Goal: Contribute content: Add original content to the website for others to see

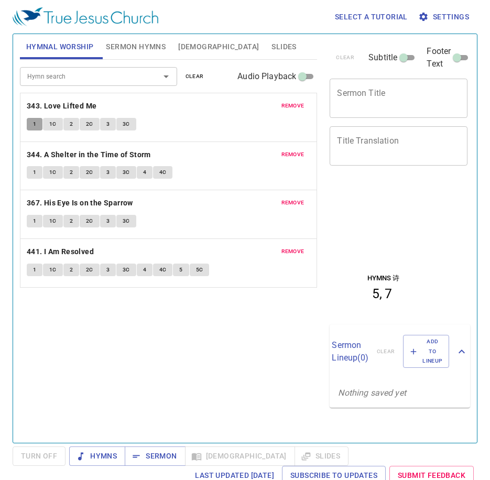
click at [37, 121] on button "1" at bounding box center [35, 124] width 16 height 13
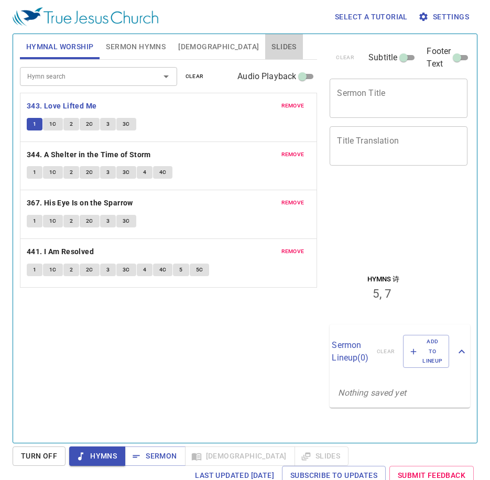
click at [265, 54] on button "Slides" at bounding box center [283, 46] width 37 height 25
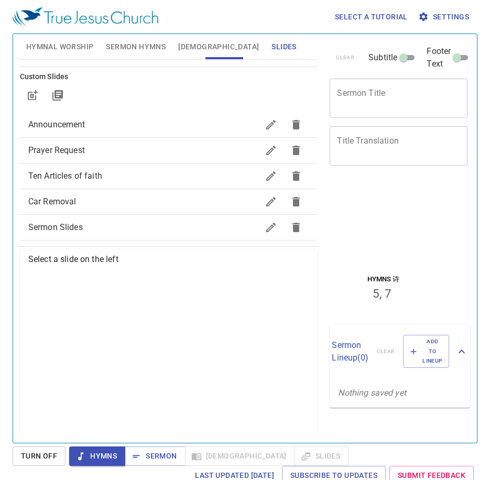
scroll to position [96, 0]
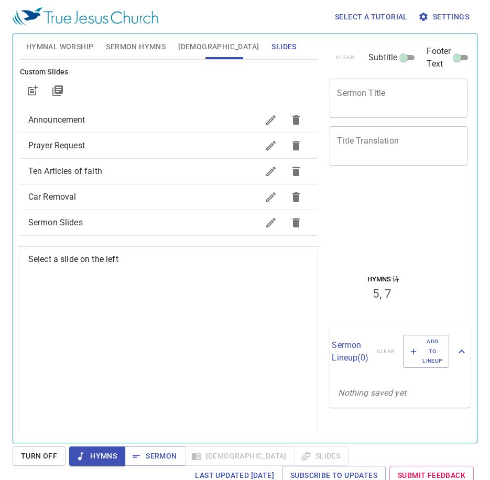
click at [123, 143] on span "Prayer Request" at bounding box center [143, 145] width 231 height 13
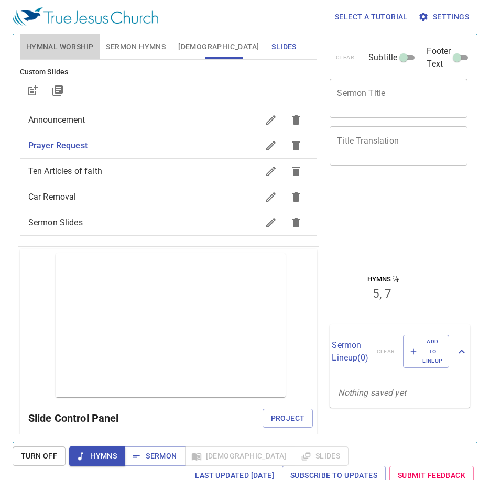
click at [78, 38] on button "Hymnal Worship" at bounding box center [60, 46] width 80 height 25
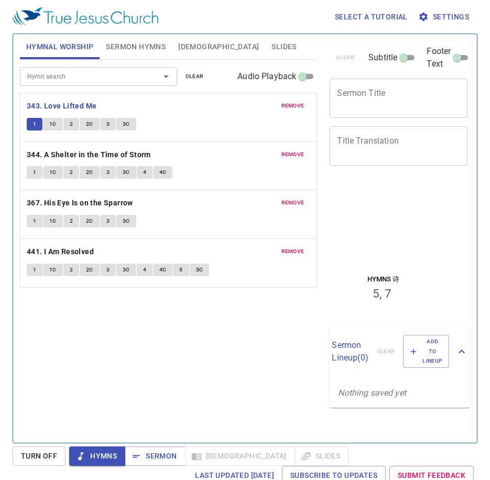
click at [108, 351] on div "Hymn search Hymn search clear Audio Playback remove 343. Love Lifted Me 1 1C 2 …" at bounding box center [169, 247] width 298 height 374
click at [265, 45] on button "Slides" at bounding box center [283, 46] width 37 height 25
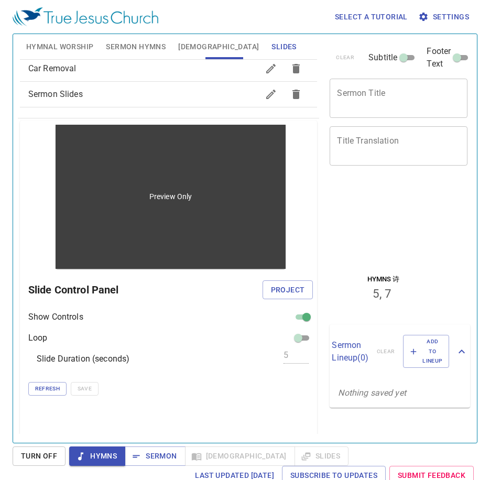
scroll to position [105, 0]
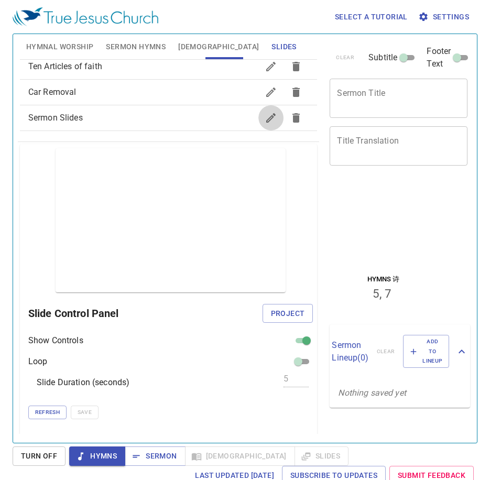
click at [265, 120] on icon "button" at bounding box center [271, 118] width 13 height 13
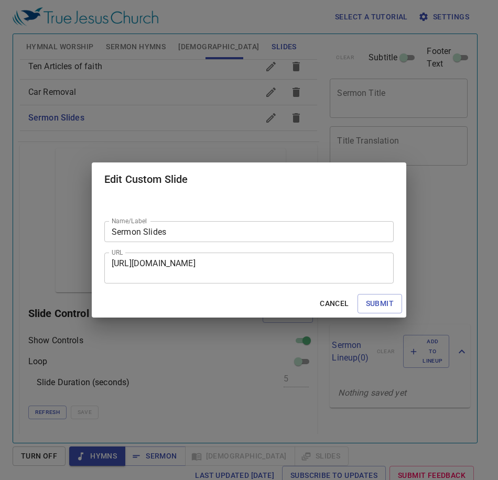
drag, startPoint x: 259, startPoint y: 278, endPoint x: 106, endPoint y: 261, distance: 153.6
click at [106, 261] on div "https://docs.google.com/presentation/d/1iieqa7OXtjHaPm8yZ-cVxHc37IQUNw3yt76slYj…" at bounding box center [248, 268] width 289 height 31
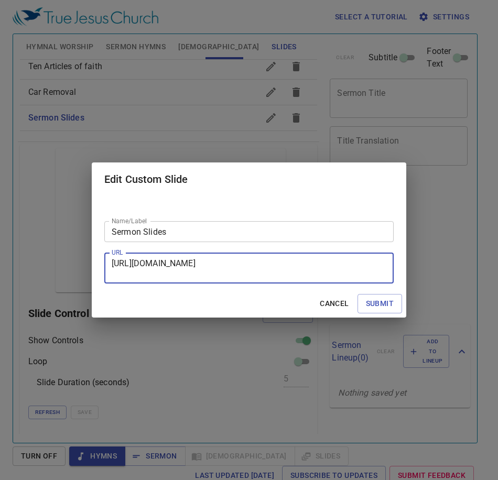
click at [151, 274] on textarea "https://docs.google.com/presentation/d/1iieqa7OXtjHaPm8yZ-cVxHc37IQUNw3yt76slYj…" at bounding box center [249, 269] width 275 height 20
click at [343, 300] on span "Cancel" at bounding box center [334, 303] width 29 height 13
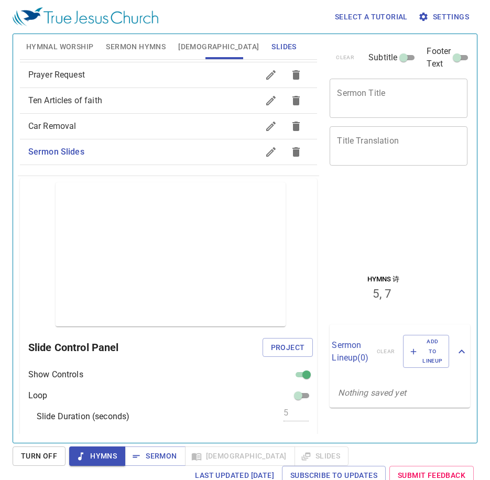
scroll to position [52, 0]
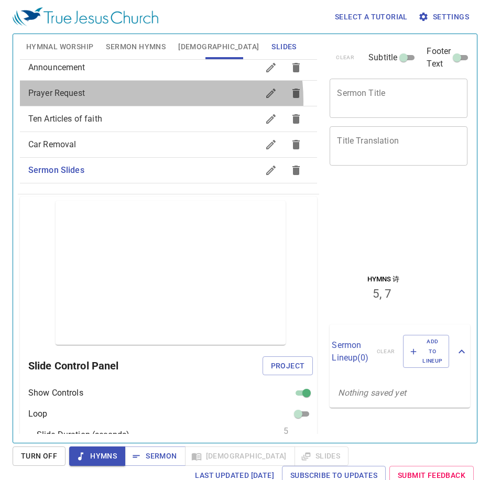
click at [126, 101] on div "Prayer Request" at bounding box center [169, 93] width 298 height 25
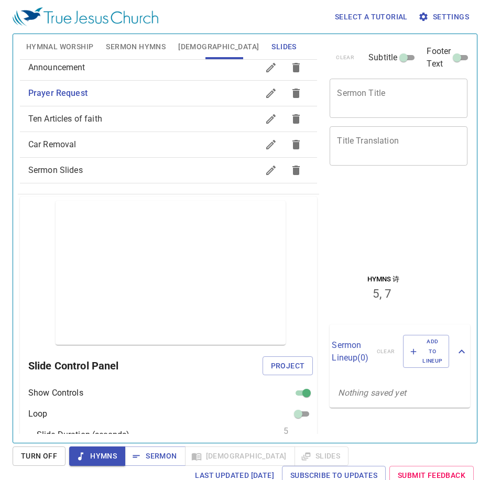
click at [265, 91] on icon "button" at bounding box center [271, 93] width 13 height 13
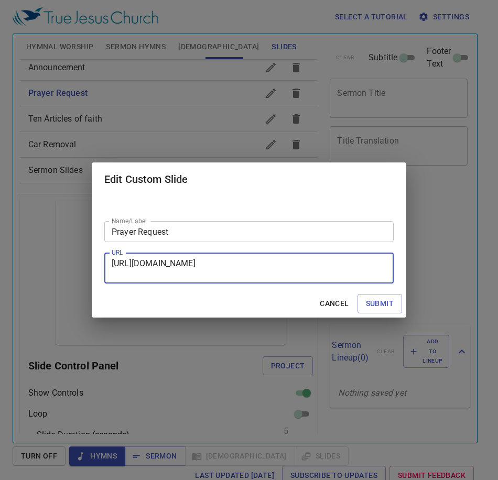
click at [220, 262] on textarea "https://docs.google.com/presentation/d/14QCk6NwazJhY9BmuOXhM9z_rCLIsz2Bm3VIBFoh…" at bounding box center [249, 269] width 275 height 20
click at [299, 278] on textarea "https://docs.google.com/presentation/d/14QCk6NwazJhY9BmuOXhM9z_rCLIsz2Bm3VIBFoh…" at bounding box center [249, 269] width 275 height 20
click at [378, 299] on span "Submit" at bounding box center [380, 303] width 28 height 13
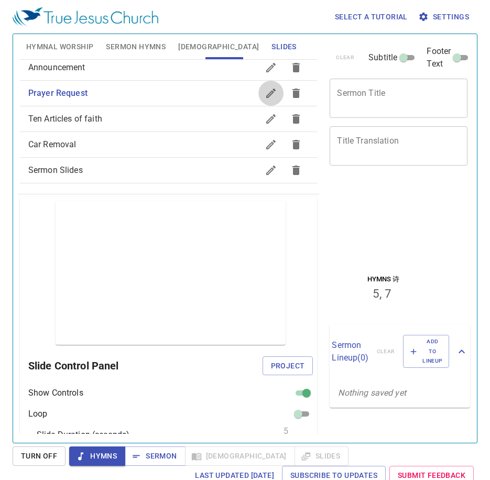
click at [265, 98] on icon "button" at bounding box center [271, 93] width 13 height 13
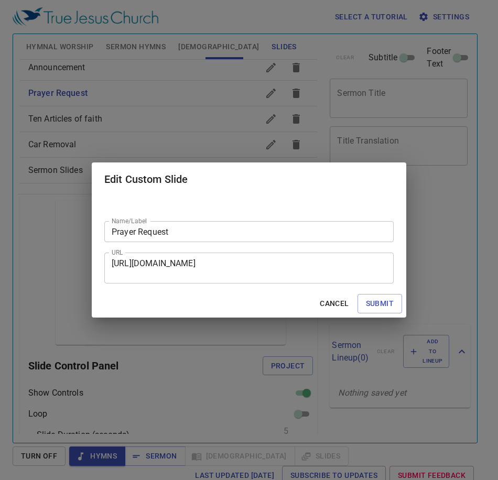
click at [307, 282] on div "https://docs.google.com/presentation/d/14QCk6NwazJhY9BmuOXhM9z_rCLIsz2Bm3VIBFoh…" at bounding box center [248, 268] width 289 height 31
click at [335, 297] on span "Cancel" at bounding box center [334, 303] width 29 height 13
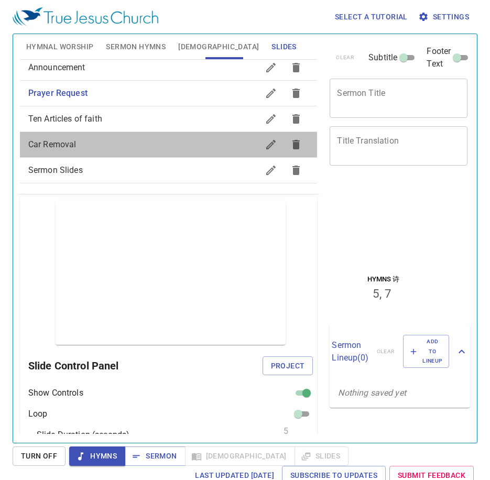
click at [207, 139] on span "Car Removal" at bounding box center [143, 144] width 231 height 13
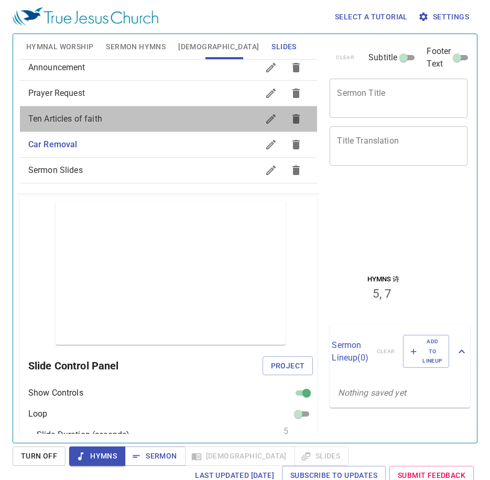
click at [178, 120] on span "Ten Articles of faith" at bounding box center [143, 119] width 231 height 13
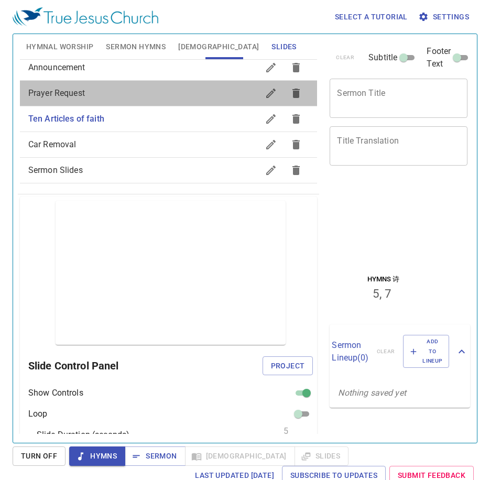
click at [173, 84] on div "Prayer Request" at bounding box center [169, 93] width 298 height 25
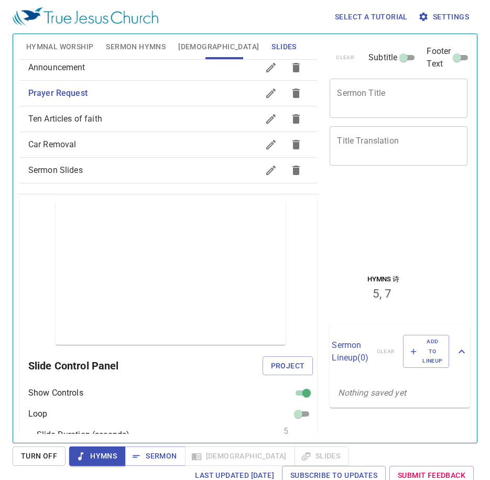
click at [120, 161] on div "Sermon Slides" at bounding box center [169, 170] width 298 height 25
click at [265, 171] on icon "button" at bounding box center [271, 170] width 13 height 13
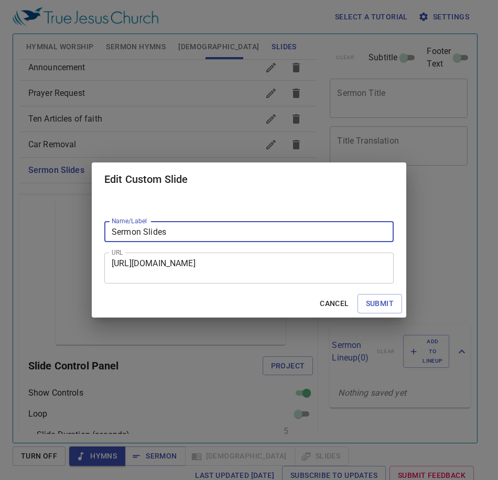
click at [167, 271] on textarea "https://docs.google.com/presentation/d/1iieqa7OXtjHaPm8yZ-cVxHc37IQUNw3yt76slYj…" at bounding box center [249, 269] width 275 height 20
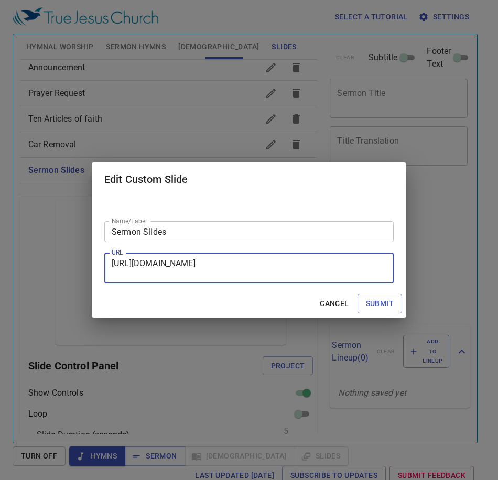
paste textarea "R-3nMkLEbAewZzT-6awZMfwHB1FADOd3/edit?slide=id.p1#slide=id.p1"
type textarea "https://docs.google.com/presentation/d/1R-3nMkLEbAewZzT-6awZMfwHB1FADOd3/edit?s…"
click at [367, 304] on span "Submit" at bounding box center [380, 303] width 28 height 13
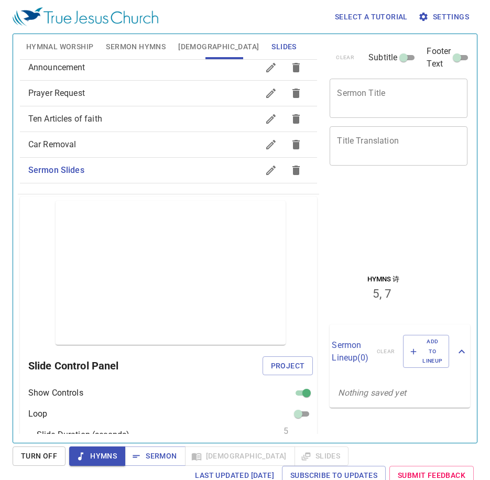
click at [111, 103] on div "Prayer Request" at bounding box center [169, 93] width 298 height 25
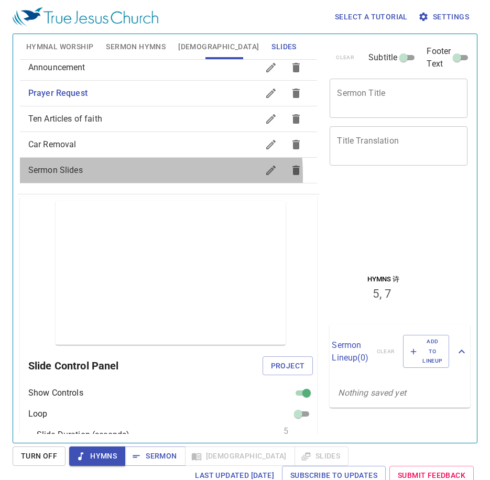
click at [68, 176] on div "Sermon Slides" at bounding box center [169, 170] width 298 height 25
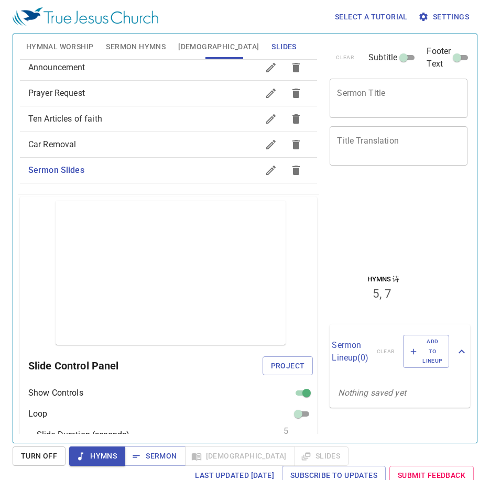
click at [286, 361] on span "Project" at bounding box center [288, 366] width 34 height 13
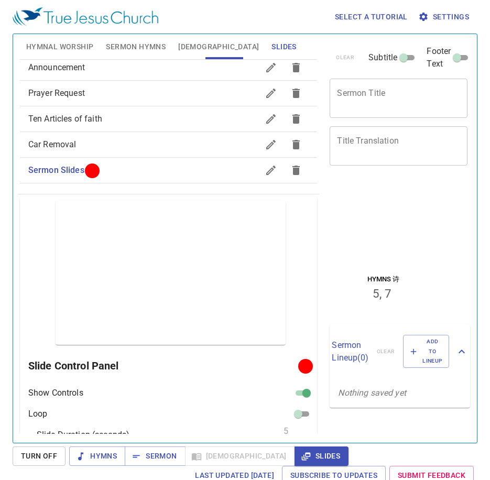
click at [69, 37] on button "Hymnal Worship" at bounding box center [60, 46] width 80 height 25
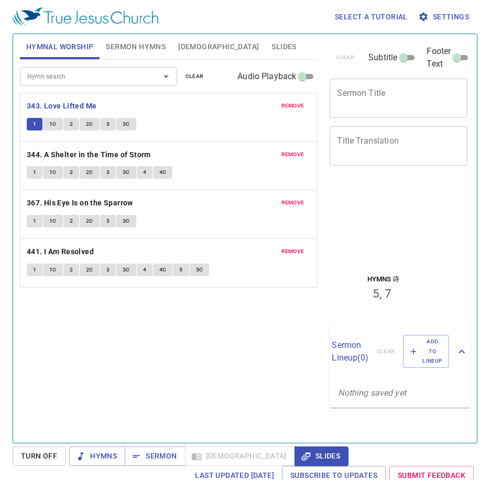
drag, startPoint x: 50, startPoint y: 128, endPoint x: 27, endPoint y: 128, distance: 23.6
click at [50, 127] on span "1C" at bounding box center [52, 124] width 7 height 9
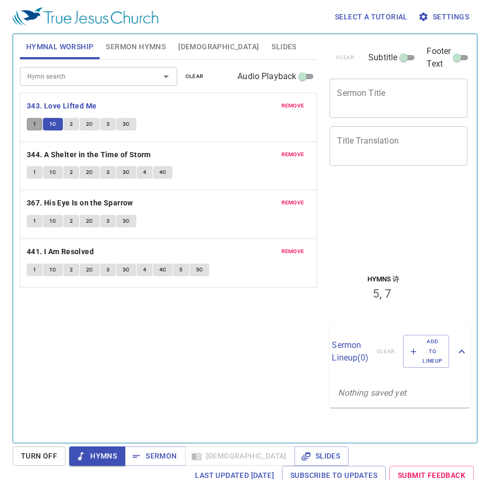
click at [28, 128] on button "1" at bounding box center [35, 124] width 16 height 13
click at [102, 337] on div "Hymn search Hymn search clear Audio Playback remove 343. Love Lifted Me 1 1C 2 …" at bounding box center [169, 247] width 298 height 374
click at [228, 371] on div "Hymn search Hymn search clear Audio Playback remove 343. Love Lifted Me 1 1C 2 …" at bounding box center [169, 247] width 298 height 374
click at [36, 126] on span "1" at bounding box center [34, 124] width 3 height 9
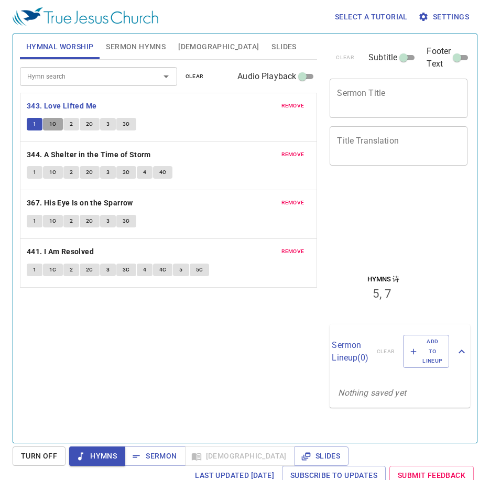
click at [52, 125] on span "1C" at bounding box center [52, 124] width 7 height 9
click at [393, 231] on div at bounding box center [383, 221] width 111 height 70
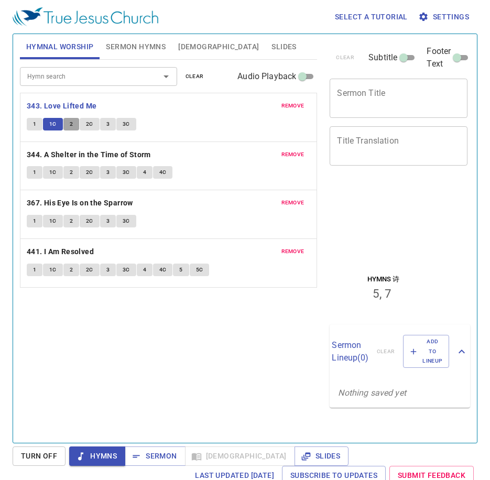
click at [73, 124] on button "2" at bounding box center [71, 124] width 16 height 13
click at [70, 120] on span "2" at bounding box center [71, 124] width 3 height 9
click at [149, 401] on div "Hymn search Hymn search clear Audio Playback remove 343. Love Lifted Me 1 1C 2 …" at bounding box center [169, 247] width 298 height 374
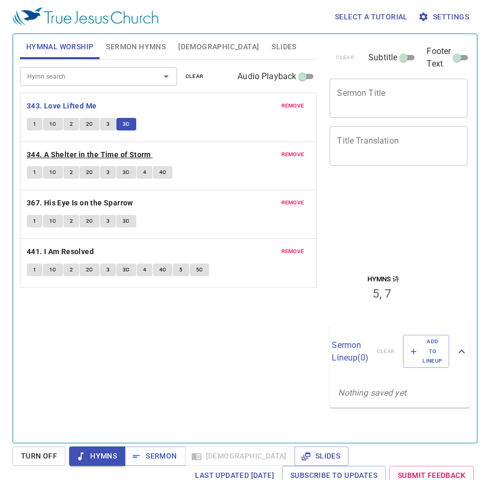
click at [135, 150] on b "344. A Shelter in the Time of Storm" at bounding box center [89, 154] width 124 height 13
click at [36, 171] on span "1" at bounding box center [34, 172] width 3 height 9
click at [154, 360] on div "Hymn search Hymn search clear Audio Playback remove 343. Love Lifted Me 1 1C 2 …" at bounding box center [169, 247] width 298 height 374
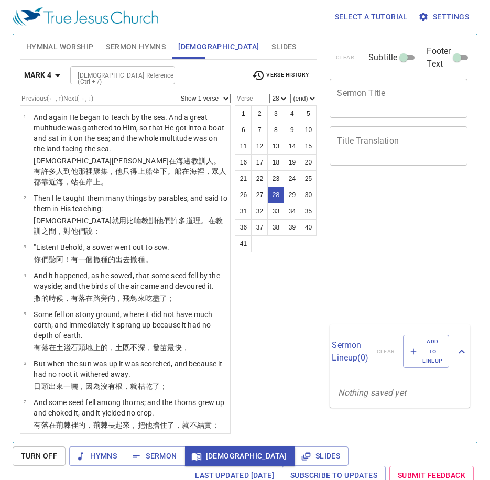
select select "28"
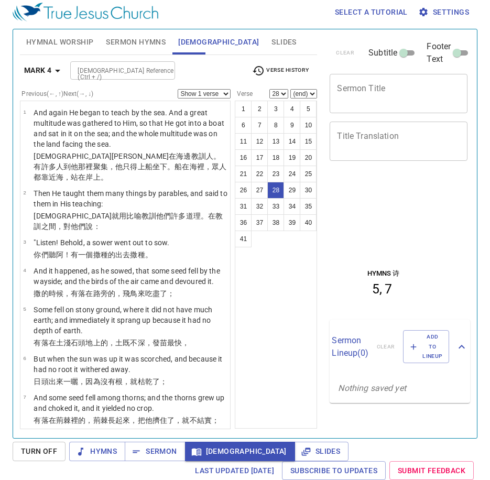
click at [149, 63] on div "[DEMOGRAPHIC_DATA] Reference (Ctrl + /)" at bounding box center [122, 70] width 105 height 18
click at [148, 68] on input "[DEMOGRAPHIC_DATA] Reference (Ctrl + /)" at bounding box center [113, 70] width 81 height 12
click at [142, 76] on input "[DEMOGRAPHIC_DATA] Reference (Ctrl + /)" at bounding box center [113, 70] width 81 height 12
click at [140, 73] on input "[DEMOGRAPHIC_DATA] Reference (Ctrl + /)" at bounding box center [113, 70] width 81 height 12
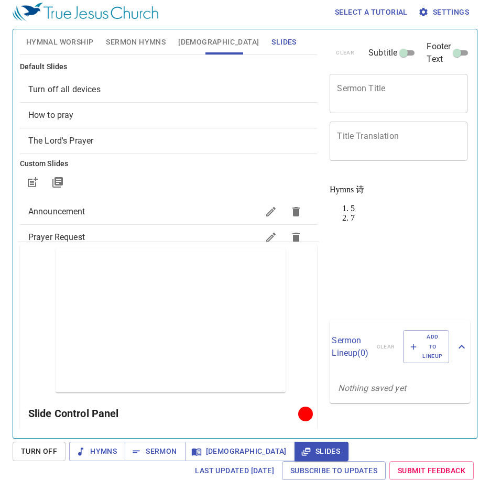
scroll to position [96, 0]
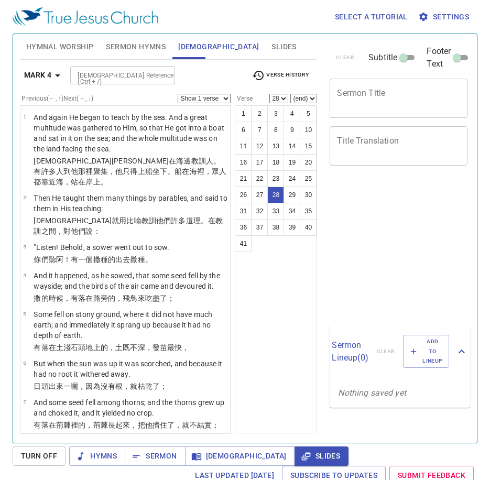
select select "28"
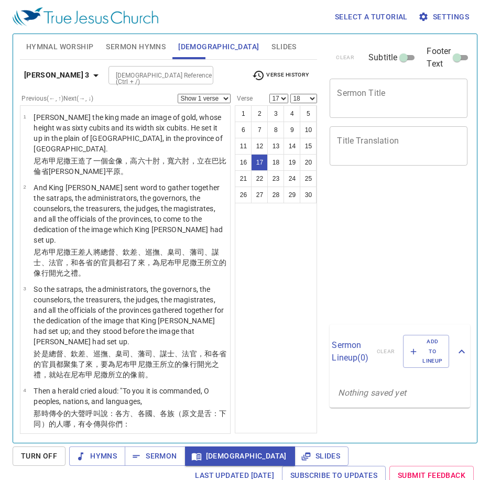
select select "17"
select select "18"
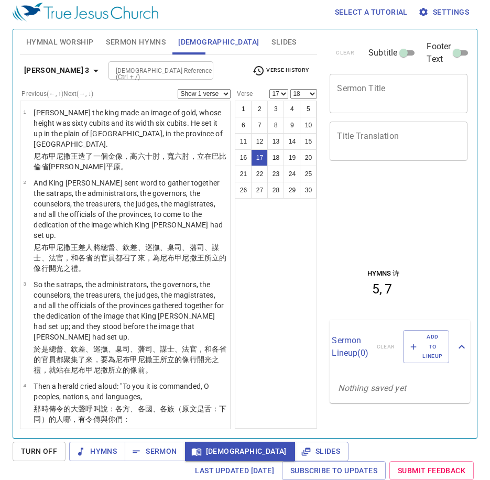
scroll to position [985, 0]
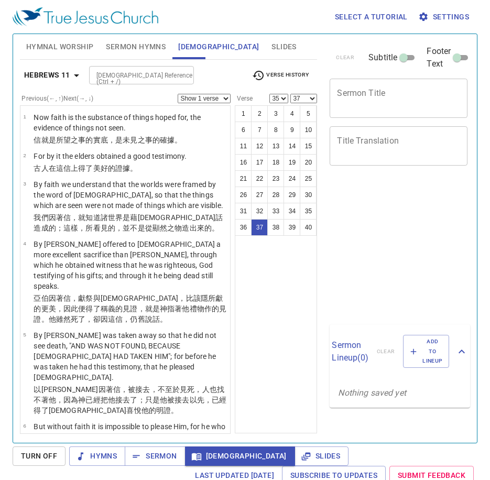
select select "35"
select select "37"
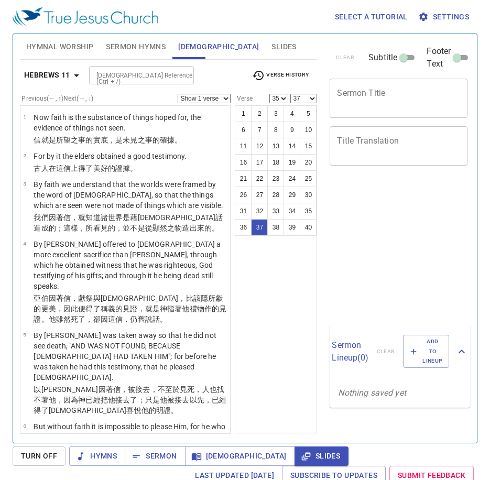
select select "35"
select select "37"
select select "35"
select select "37"
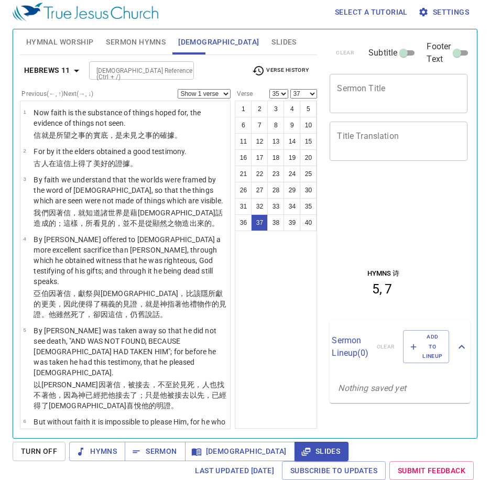
scroll to position [1799, 0]
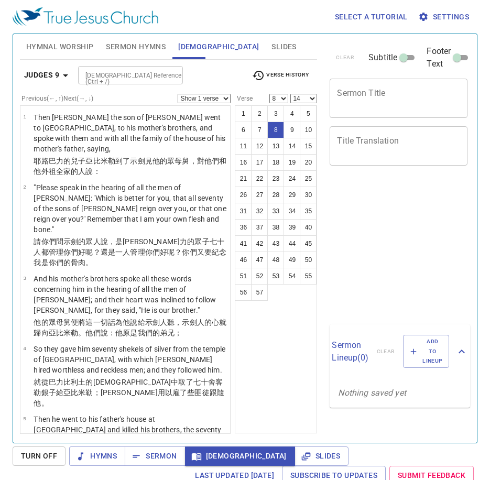
select select "8"
select select "14"
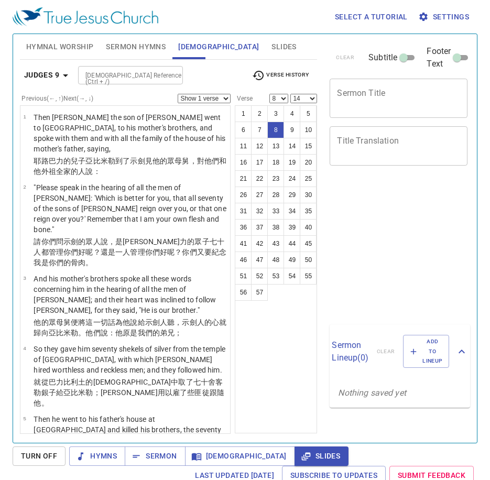
select select "8"
select select "14"
select select "8"
select select "14"
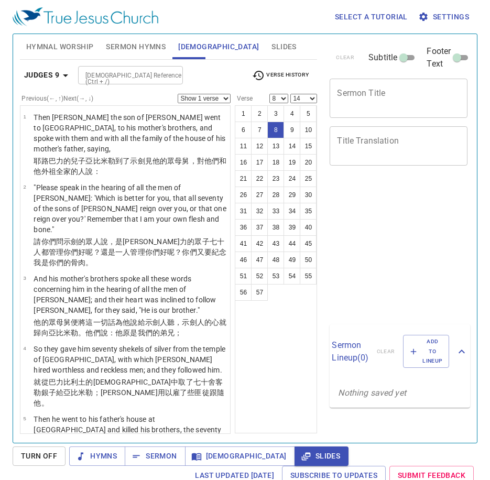
scroll to position [5, 0]
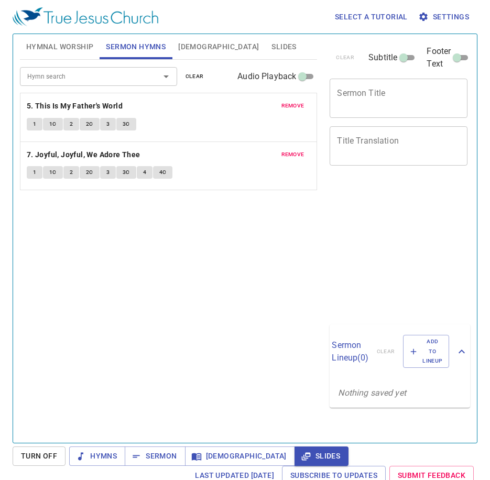
scroll to position [5, 0]
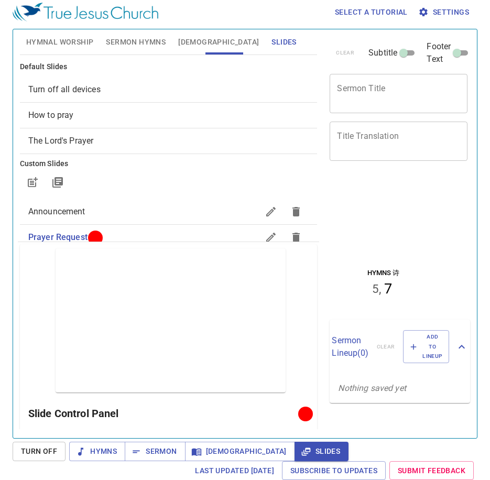
scroll to position [96, 0]
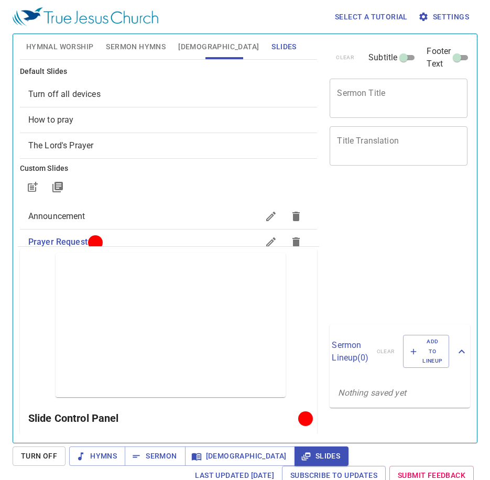
scroll to position [5, 0]
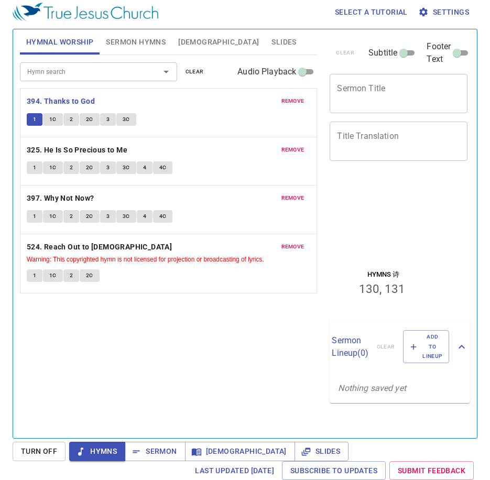
scroll to position [5, 0]
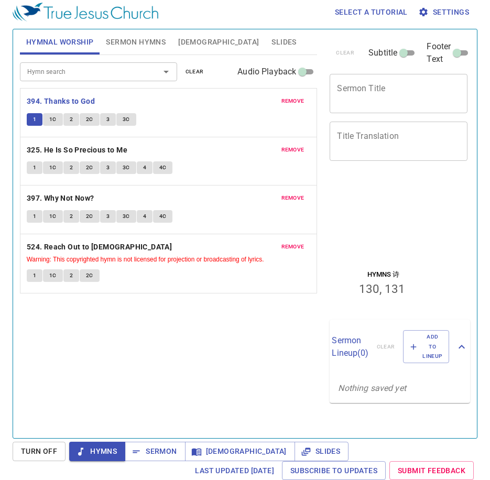
scroll to position [5, 0]
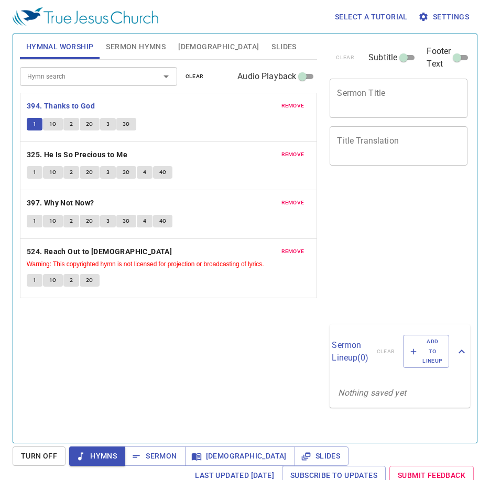
scroll to position [5, 0]
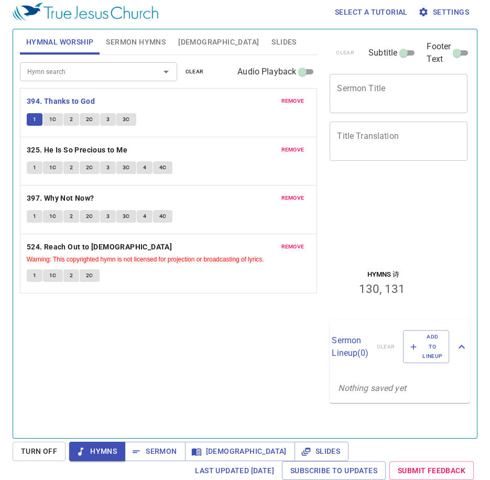
scroll to position [5, 0]
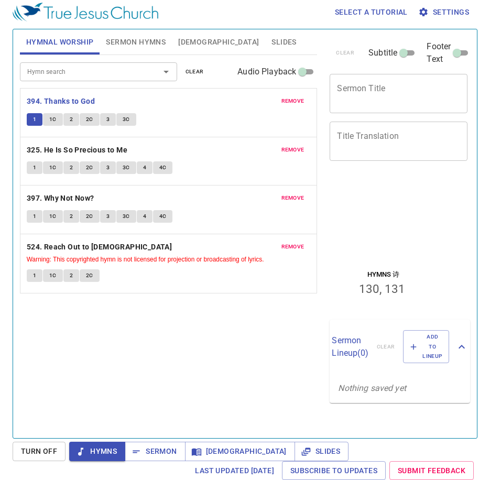
scroll to position [5, 0]
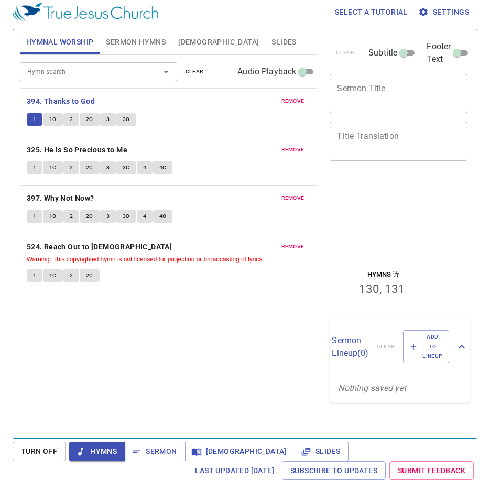
scroll to position [5, 0]
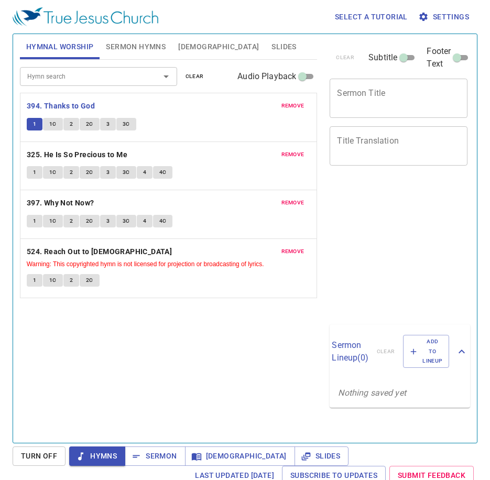
scroll to position [5, 0]
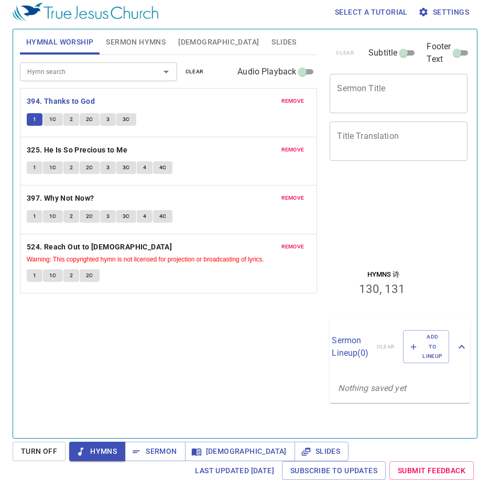
scroll to position [5, 0]
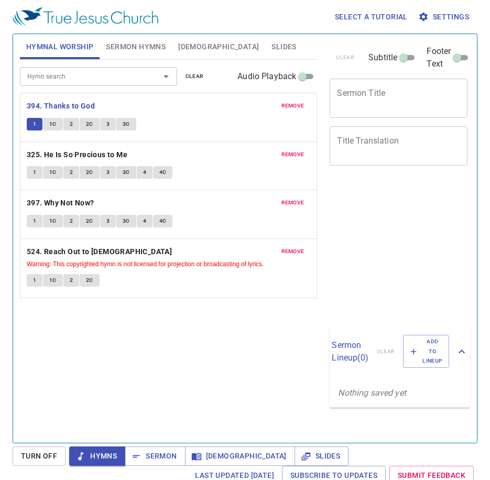
scroll to position [5, 0]
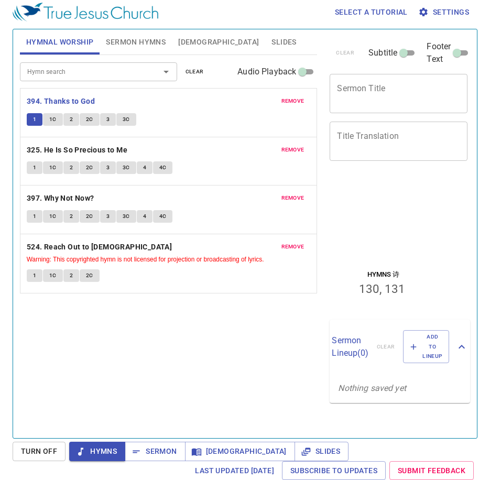
scroll to position [5, 0]
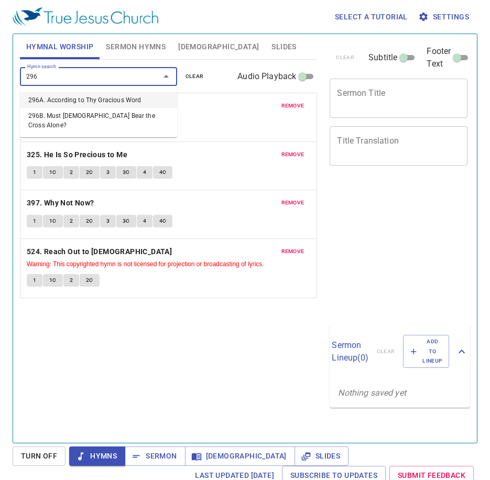
scroll to position [5, 0]
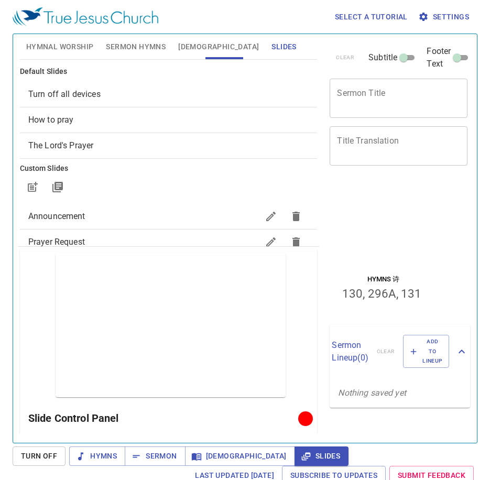
scroll to position [96, 0]
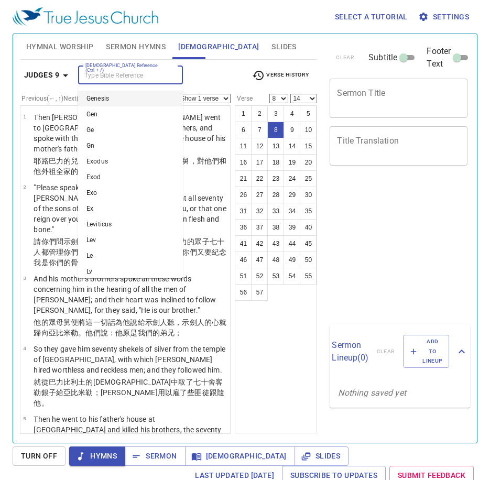
select select "8"
select select "14"
select select "8"
select select "14"
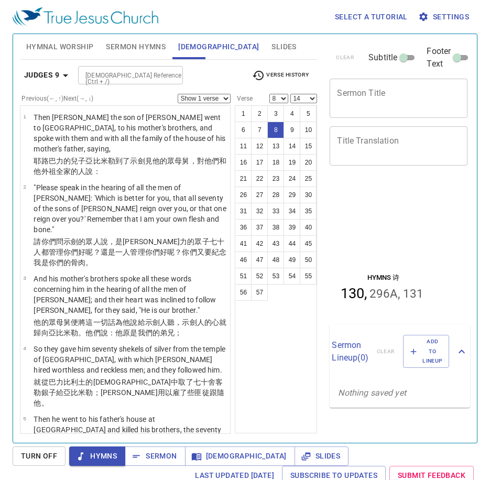
scroll to position [368, 0]
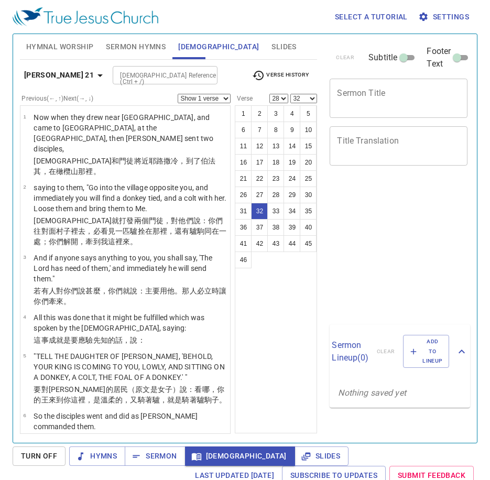
select select "28"
select select "32"
select select "28"
select select "32"
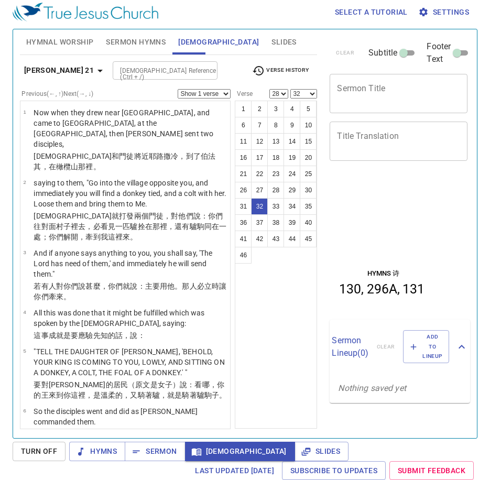
scroll to position [1559, 0]
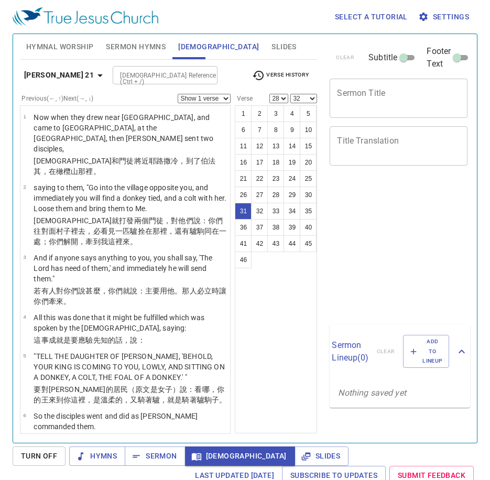
select select "28"
select select "32"
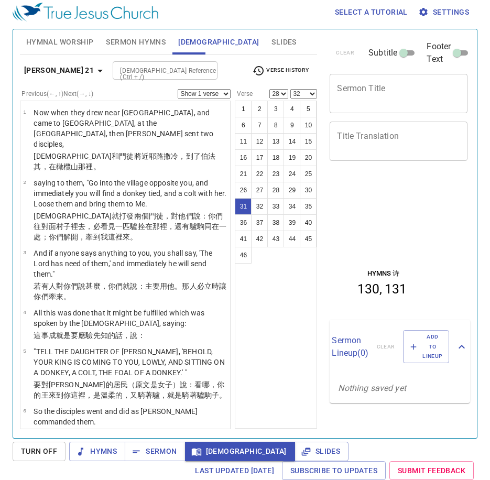
scroll to position [1559, 0]
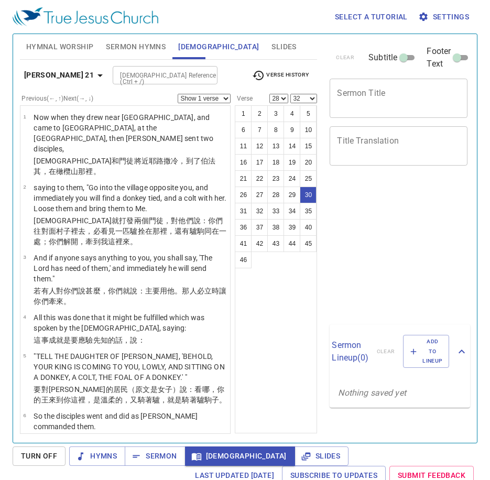
select select "28"
select select "32"
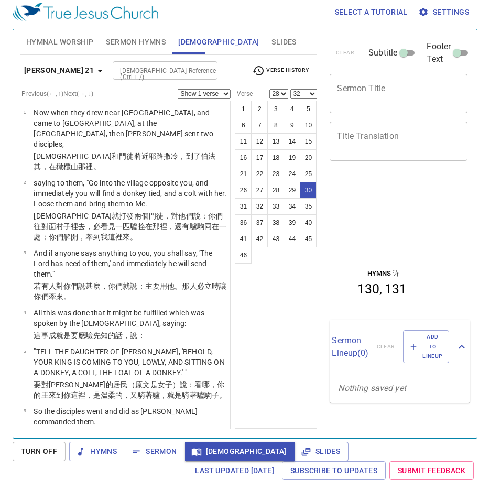
scroll to position [1559, 0]
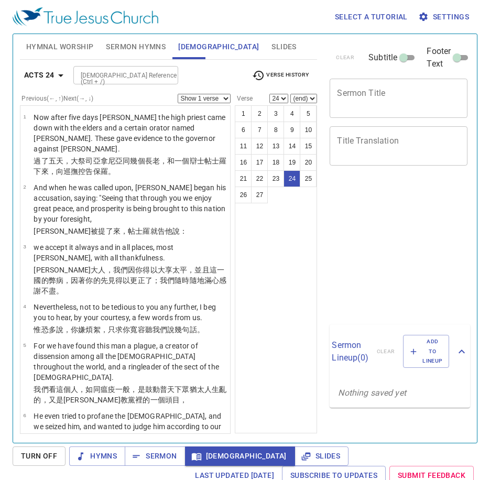
select select "24"
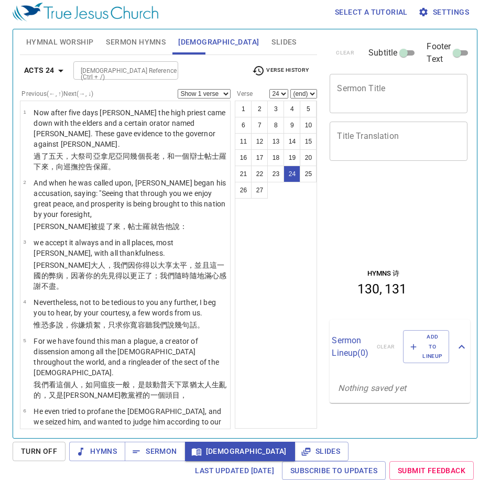
scroll to position [1180, 0]
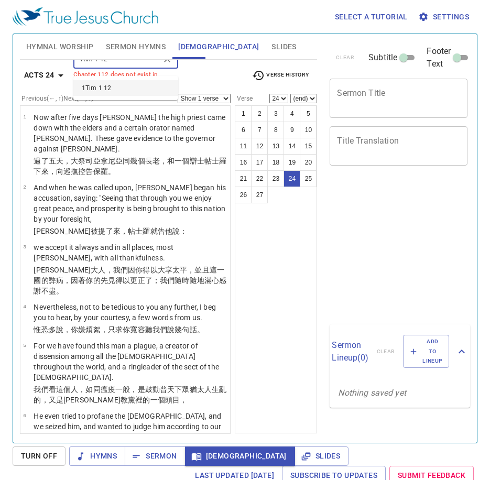
select select "24"
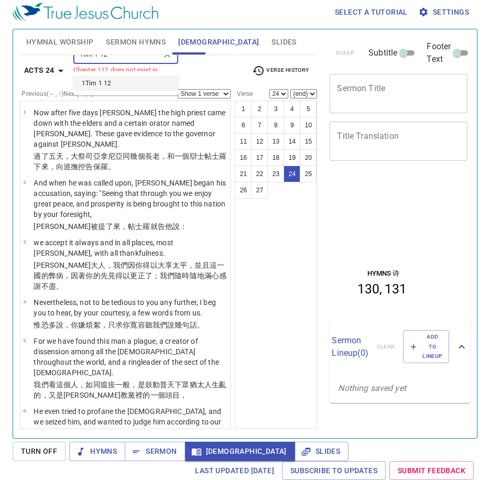
click at [146, 64] on div "1tim 1 12 Bible Reference (Ctrl + /)" at bounding box center [125, 55] width 105 height 18
type input "1Tim 1 12"
click at [123, 56] on div "Acts 24 Bible Reference (Ctrl + /) 1Tim 1 12 Bible Reference (Ctrl + /) Chapter…" at bounding box center [169, 242] width 298 height 374
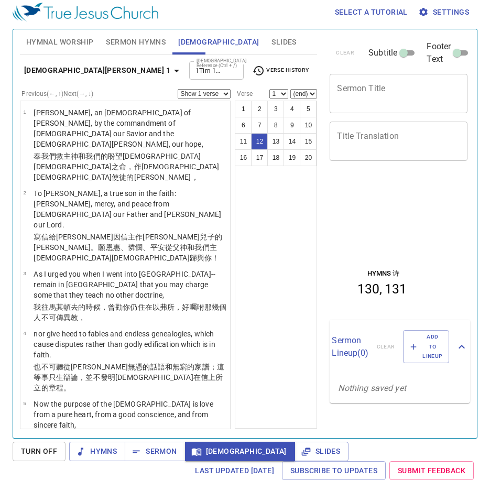
select select "12"
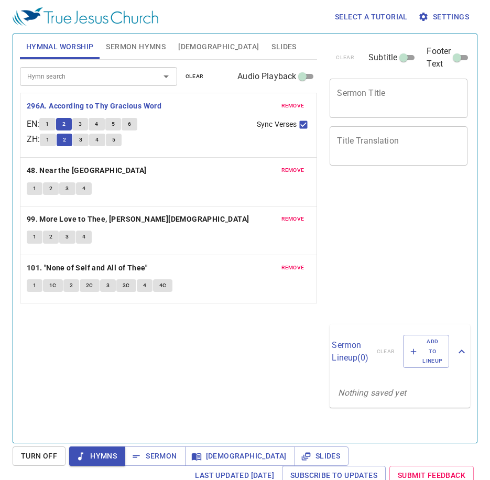
scroll to position [5, 0]
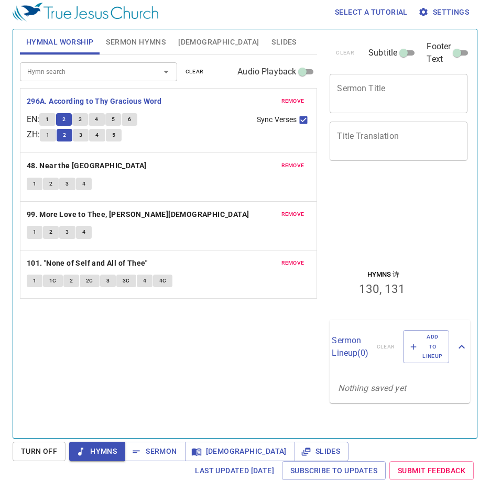
click at [83, 119] on button "3" at bounding box center [80, 119] width 16 height 13
click at [82, 120] on span "3" at bounding box center [80, 119] width 3 height 9
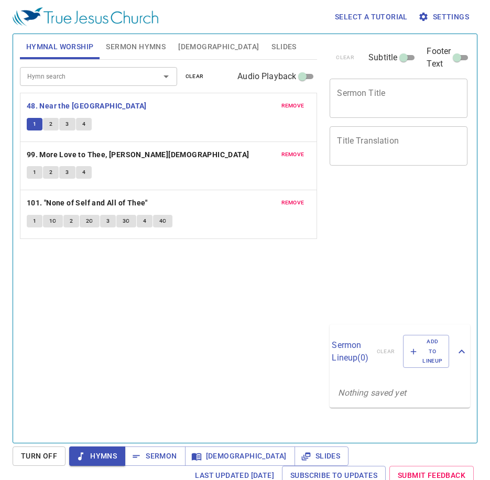
scroll to position [5, 0]
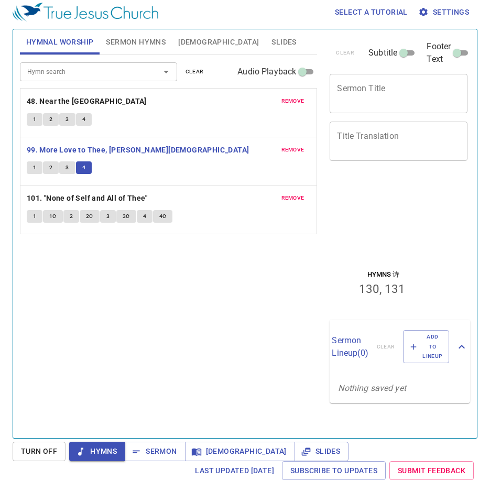
scroll to position [5, 0]
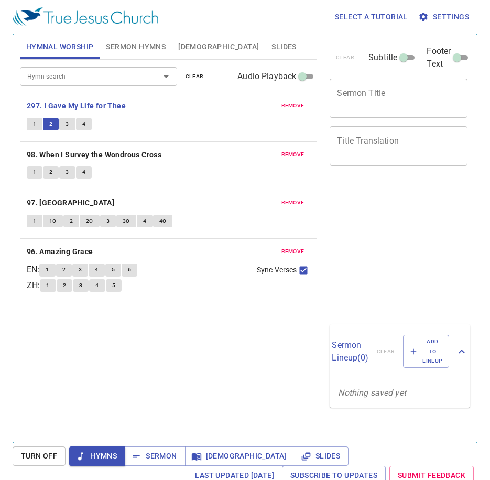
scroll to position [5, 0]
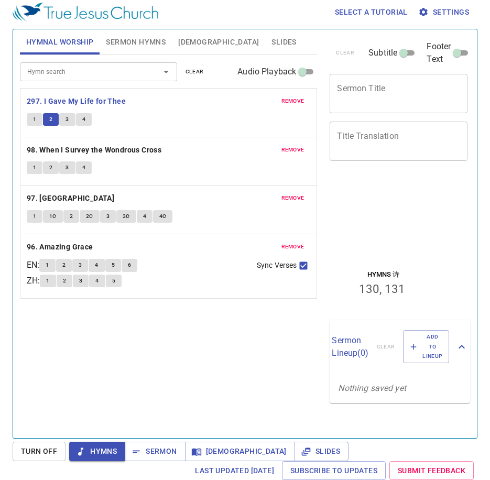
click at [65, 114] on button "3" at bounding box center [67, 119] width 16 height 13
click at [69, 120] on span "3" at bounding box center [67, 119] width 3 height 9
click at [69, 119] on button "3" at bounding box center [67, 119] width 16 height 13
click at [69, 118] on button "3" at bounding box center [67, 119] width 16 height 13
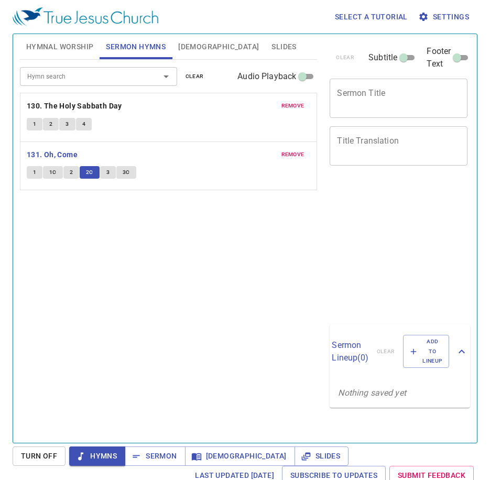
scroll to position [5, 0]
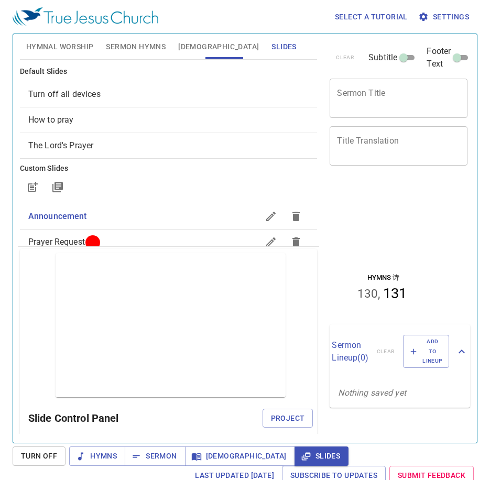
scroll to position [96, 0]
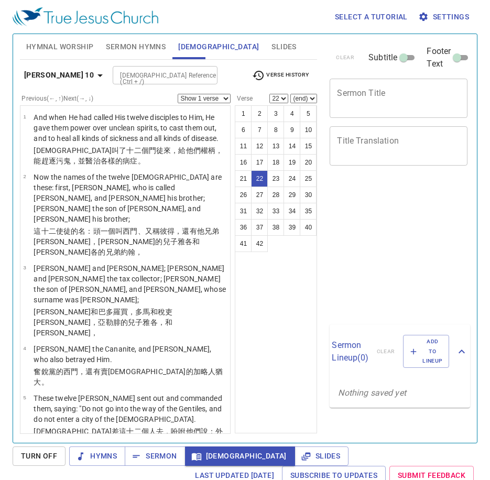
select select "22"
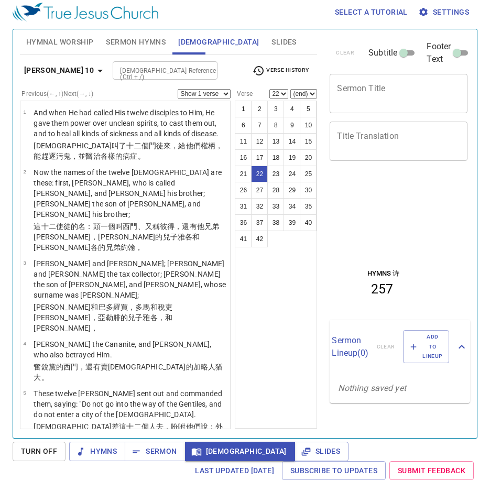
scroll to position [921, 0]
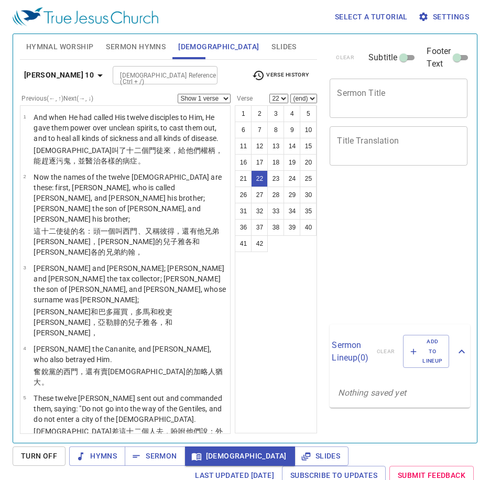
select select "22"
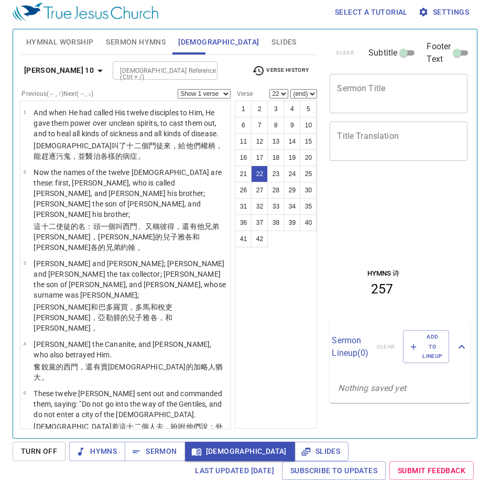
scroll to position [921, 0]
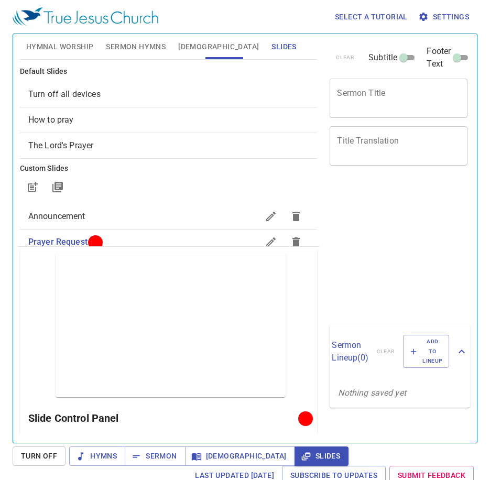
scroll to position [5, 0]
